Goal: Task Accomplishment & Management: Manage account settings

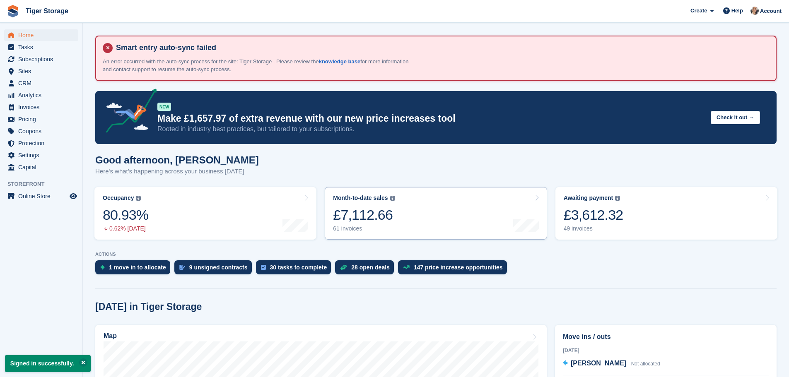
click at [468, 223] on link "Month-to-date sales The sum of all finalised invoices generated this month to d…" at bounding box center [436, 213] width 222 height 53
click at [31, 98] on span "Analytics" at bounding box center [43, 96] width 50 height 12
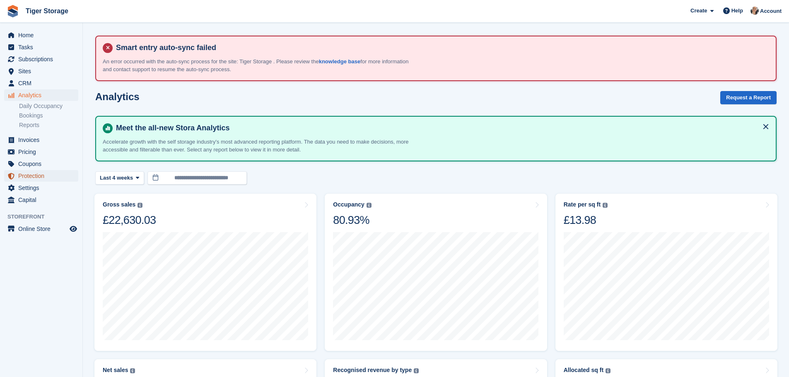
click at [33, 179] on span "Protection" at bounding box center [43, 176] width 50 height 12
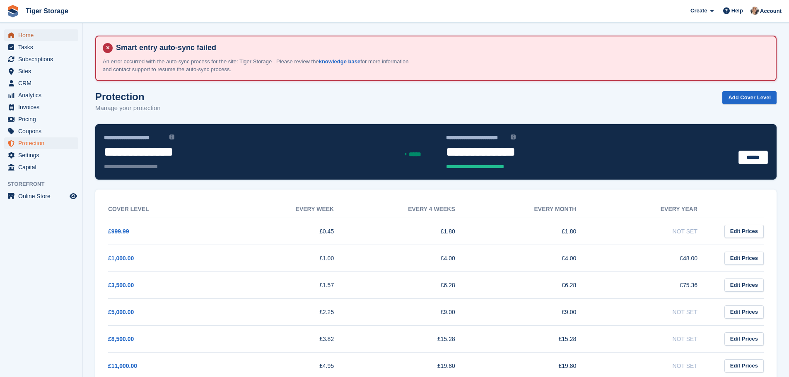
click at [25, 37] on span "Home" at bounding box center [43, 35] width 50 height 12
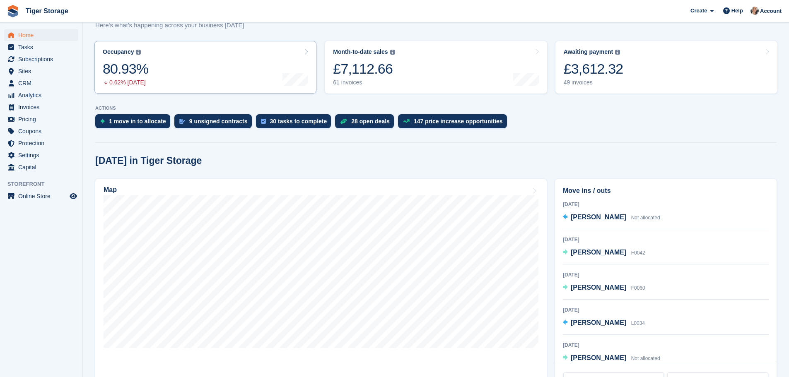
scroll to position [166, 0]
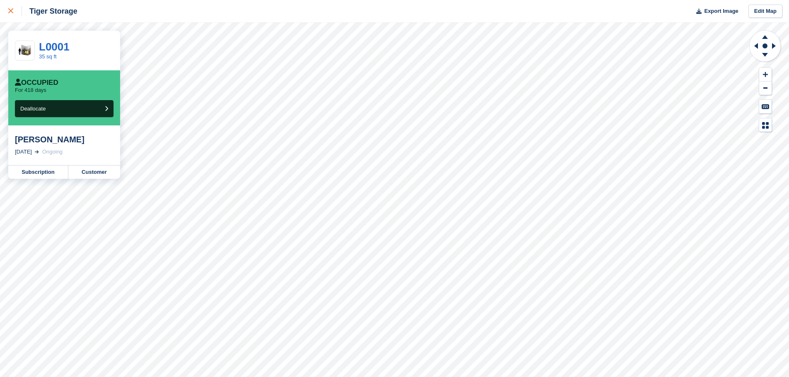
click at [10, 7] on div at bounding box center [15, 11] width 14 height 10
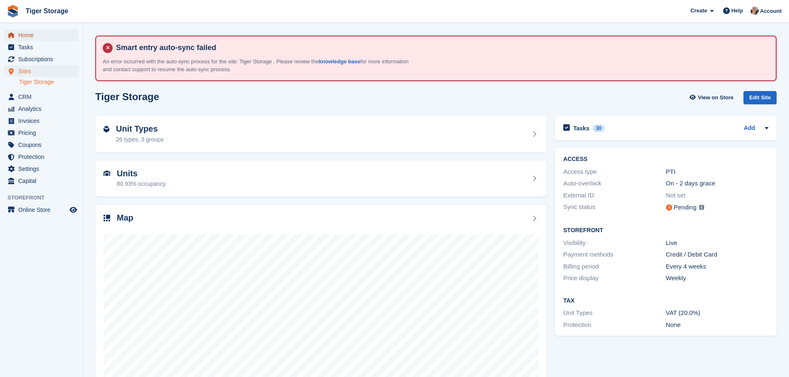
click at [31, 35] on span "Home" at bounding box center [43, 35] width 50 height 12
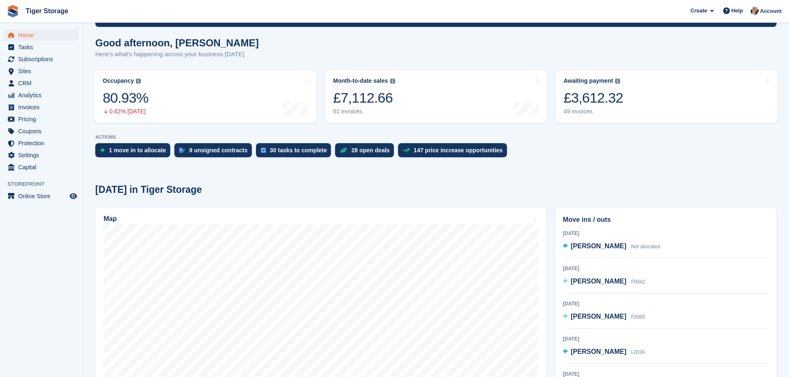
scroll to position [290, 0]
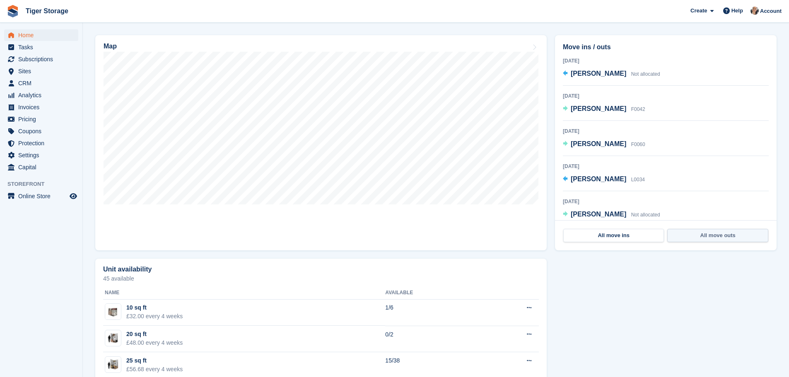
click at [716, 234] on link "All move outs" at bounding box center [718, 235] width 101 height 13
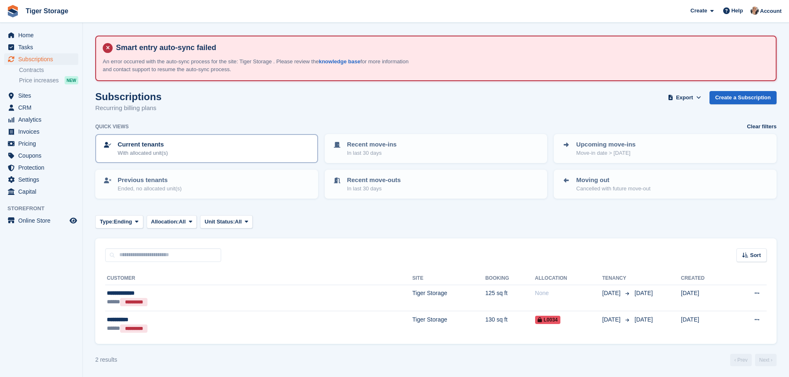
click at [183, 148] on div "Current tenants With allocated unit(s)" at bounding box center [207, 148] width 208 height 17
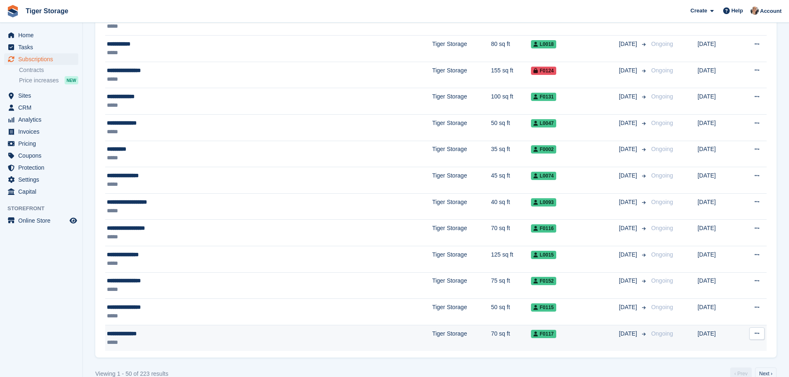
scroll to position [1266, 0]
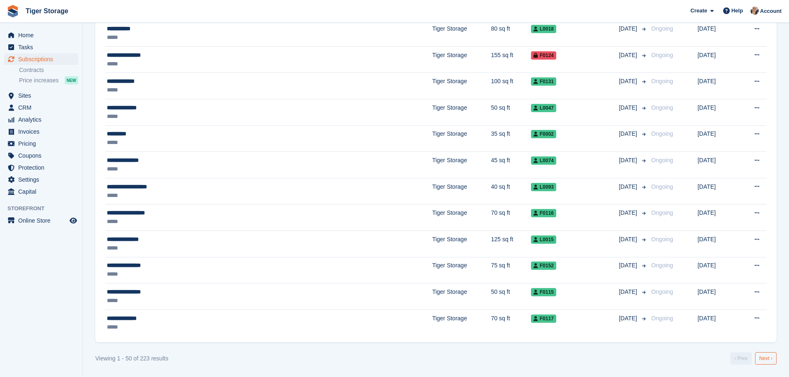
click at [762, 361] on link "Next ›" at bounding box center [766, 359] width 22 height 12
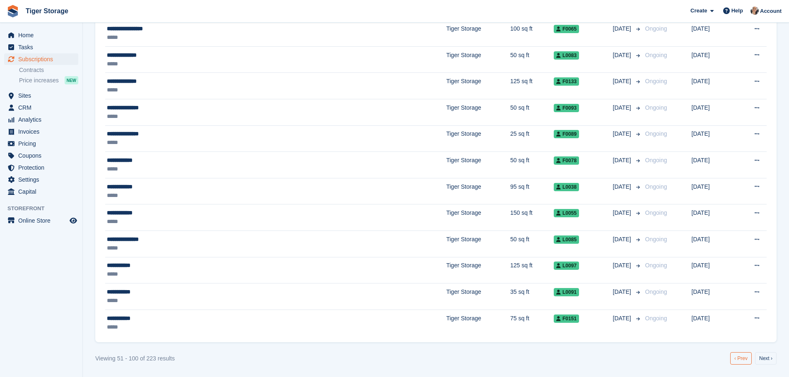
click at [742, 358] on link "‹ Prev" at bounding box center [742, 359] width 22 height 12
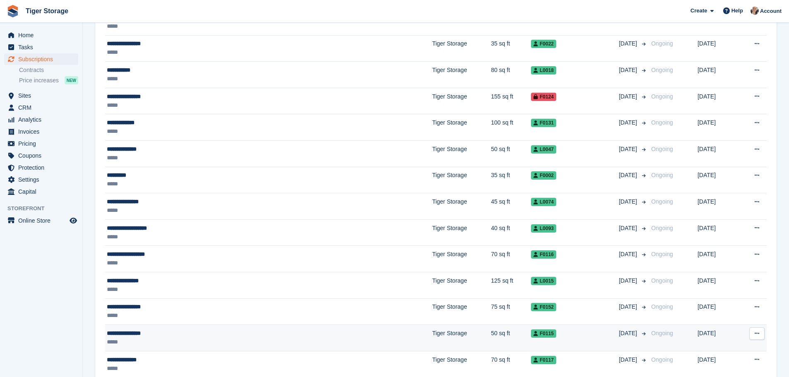
scroll to position [1266, 0]
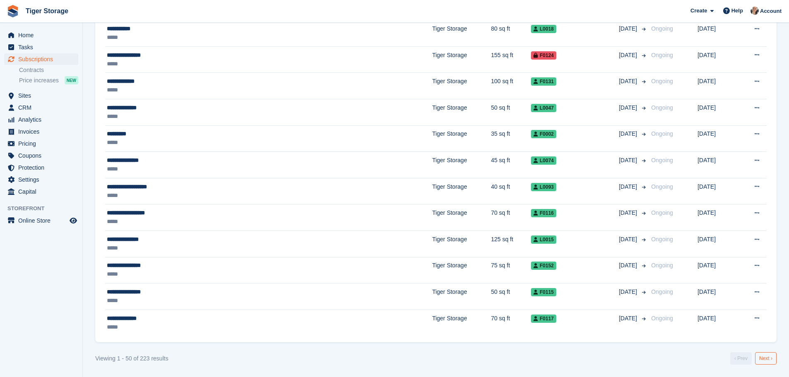
click at [764, 356] on link "Next ›" at bounding box center [766, 359] width 22 height 12
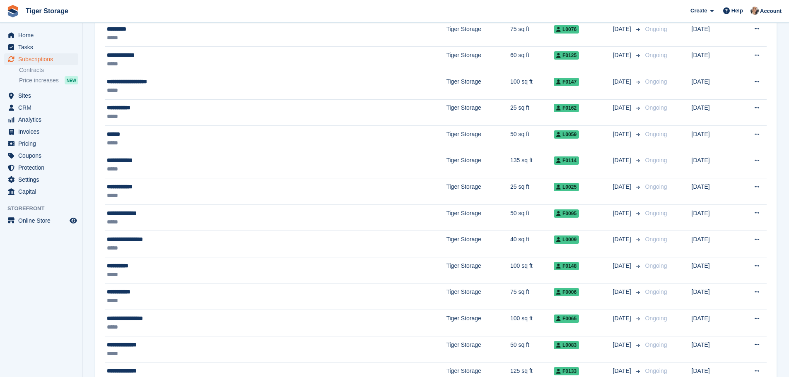
scroll to position [1266, 0]
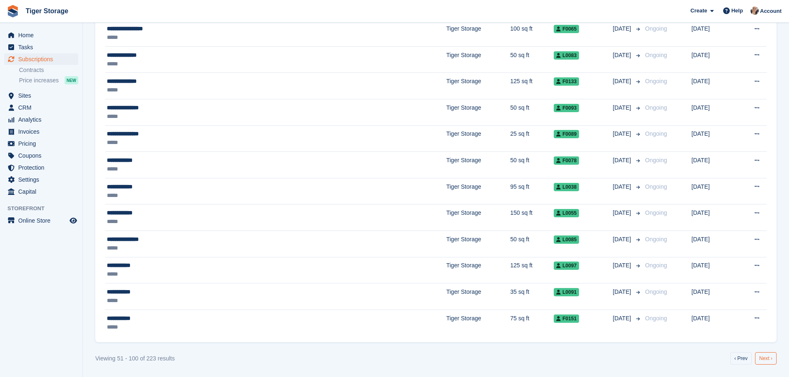
click at [772, 359] on link "Next ›" at bounding box center [766, 359] width 22 height 12
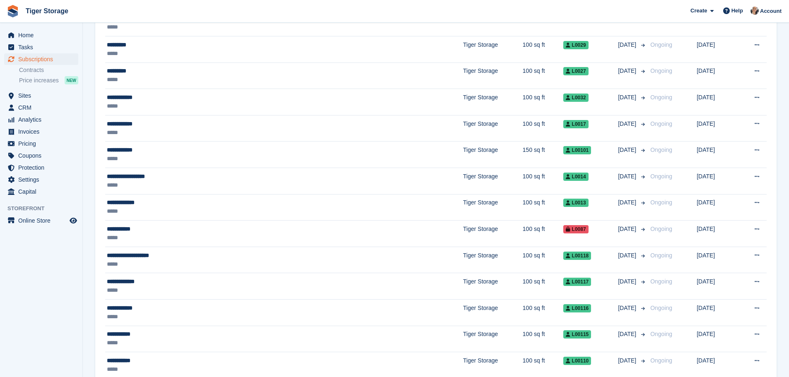
scroll to position [1266, 0]
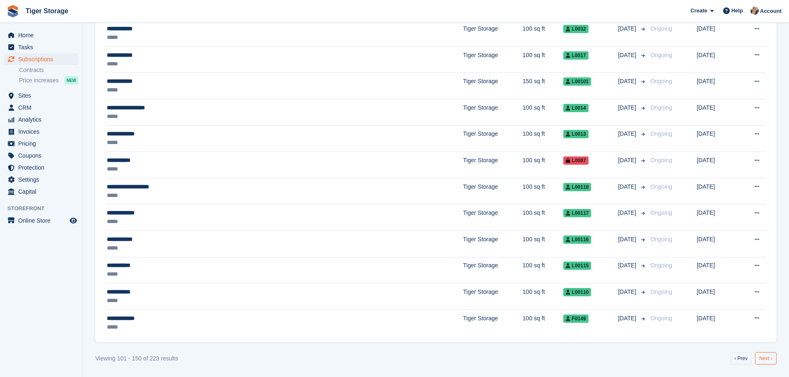
click at [774, 357] on link "Next ›" at bounding box center [766, 359] width 22 height 12
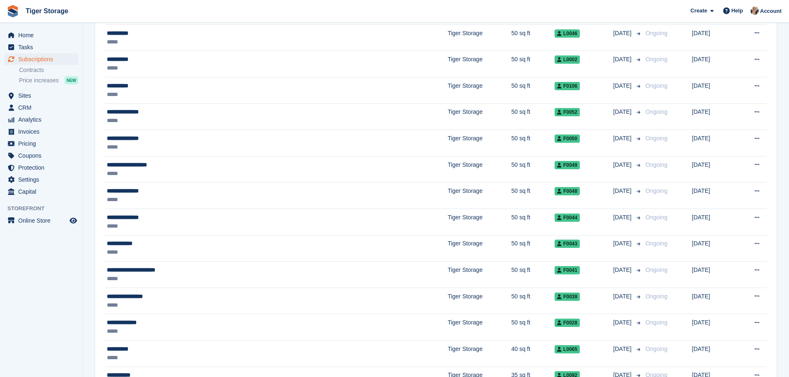
scroll to position [1266, 0]
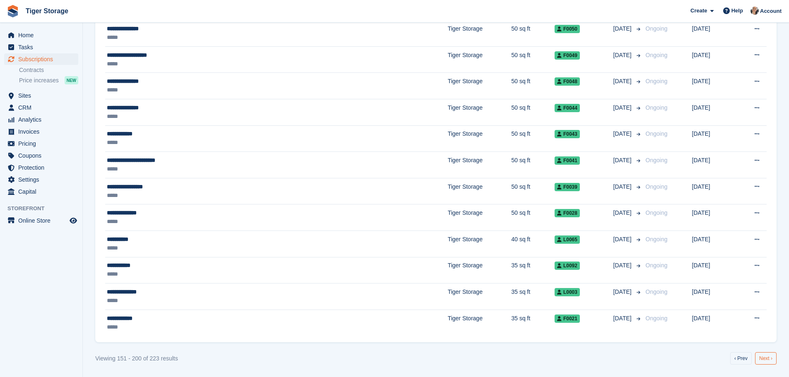
click at [764, 358] on link "Next ›" at bounding box center [766, 359] width 22 height 12
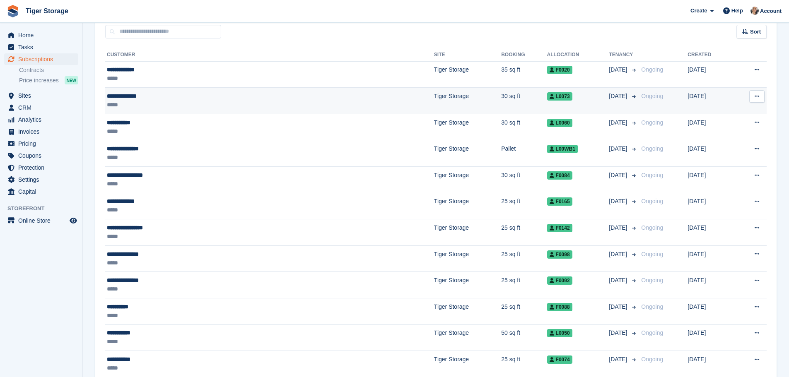
scroll to position [223, 0]
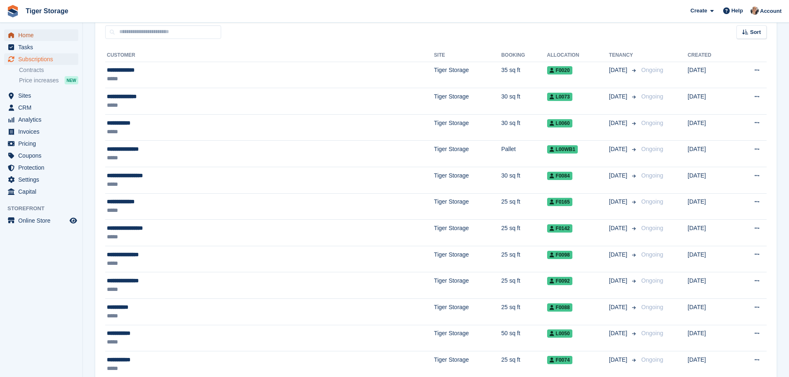
click at [43, 36] on span "Home" at bounding box center [43, 35] width 50 height 12
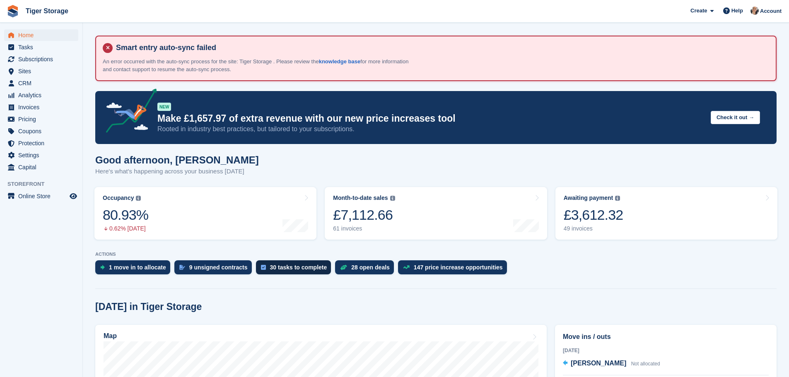
click at [288, 271] on div "30 tasks to complete" at bounding box center [298, 267] width 57 height 7
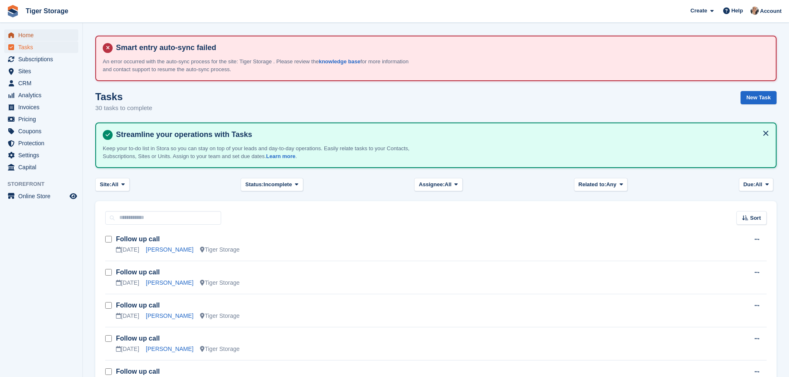
click at [25, 40] on span "Home" at bounding box center [43, 35] width 50 height 12
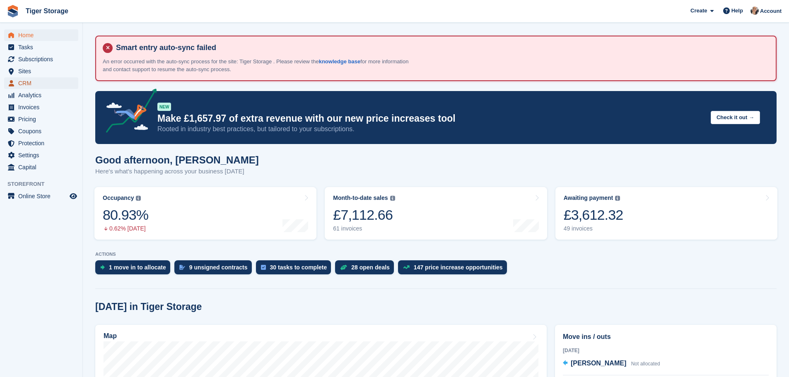
click at [45, 85] on span "CRM" at bounding box center [43, 83] width 50 height 12
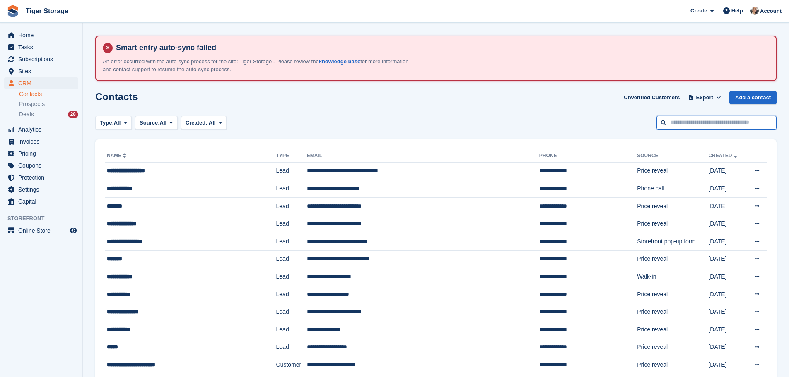
click at [717, 123] on input "text" at bounding box center [717, 123] width 120 height 14
type input "******"
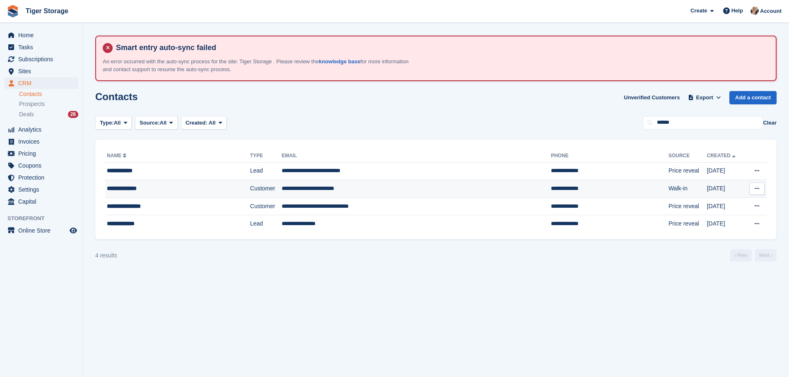
click at [411, 193] on td "**********" at bounding box center [416, 189] width 269 height 18
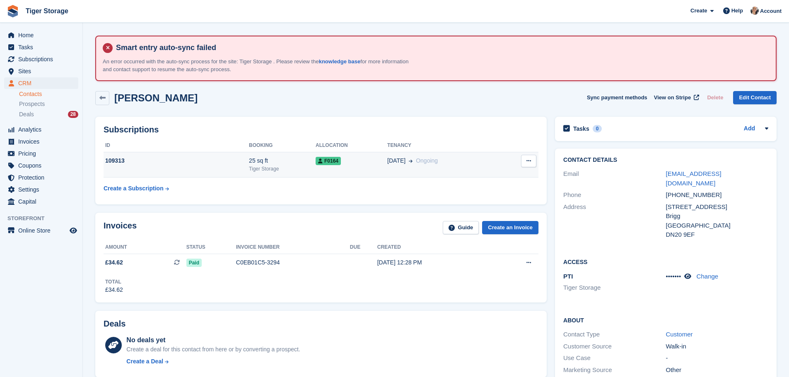
click at [282, 172] on div "Tiger Storage" at bounding box center [282, 168] width 67 height 7
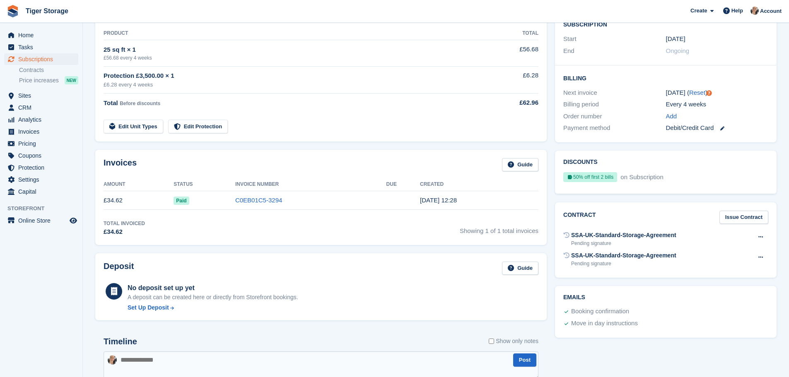
scroll to position [249, 0]
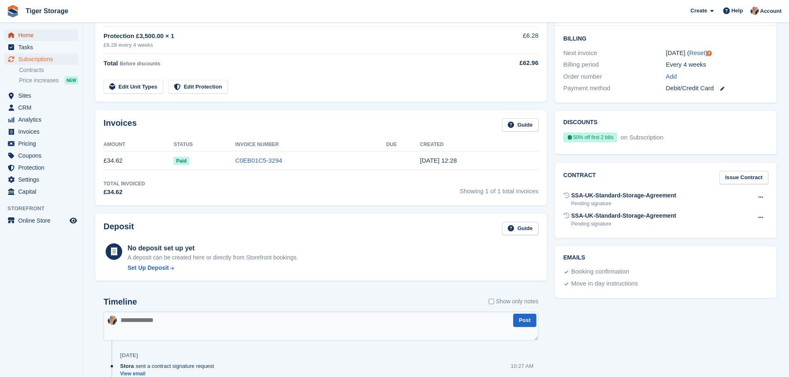
click at [28, 41] on span "Home" at bounding box center [43, 35] width 50 height 12
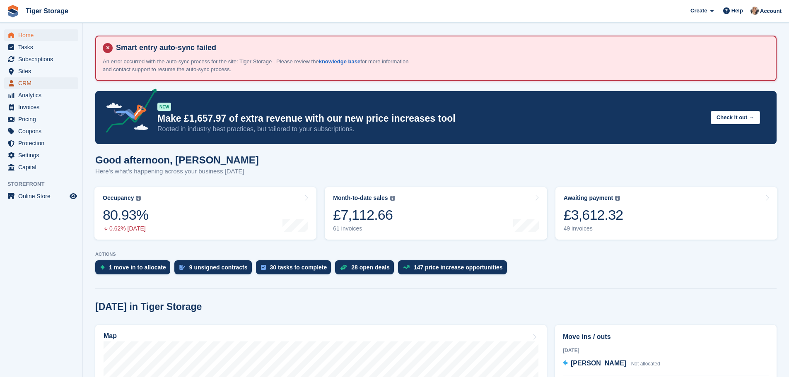
click at [22, 83] on span "CRM" at bounding box center [43, 83] width 50 height 12
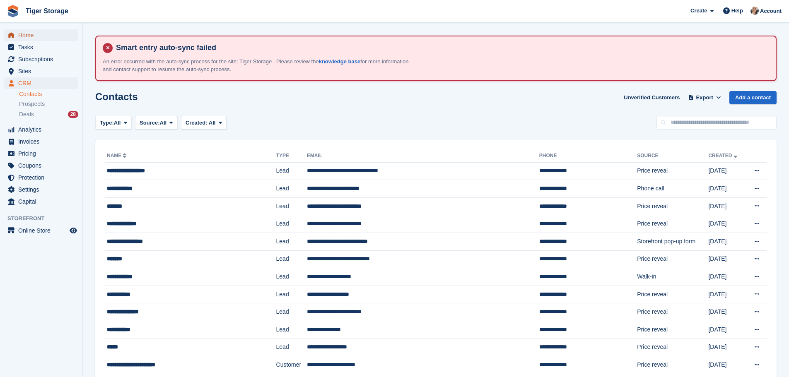
click at [32, 34] on span "Home" at bounding box center [43, 35] width 50 height 12
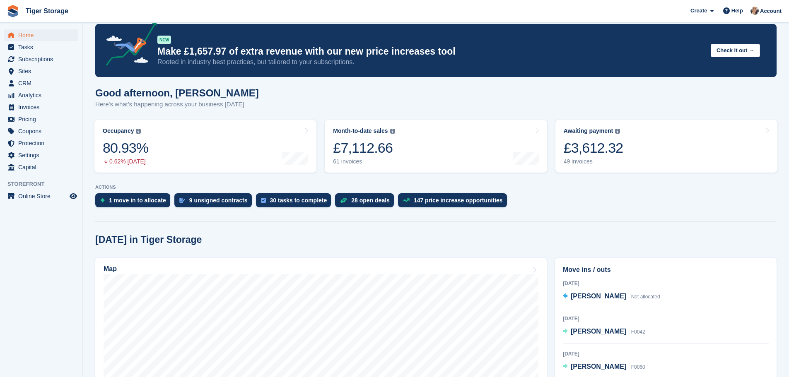
scroll to position [166, 0]
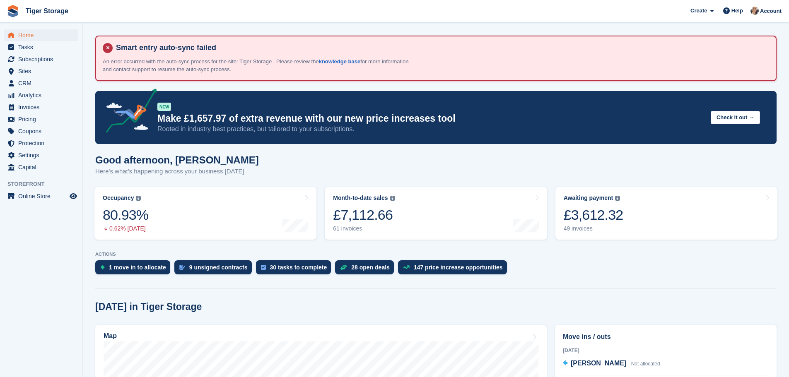
scroll to position [166, 0]
